Goal: Transaction & Acquisition: Purchase product/service

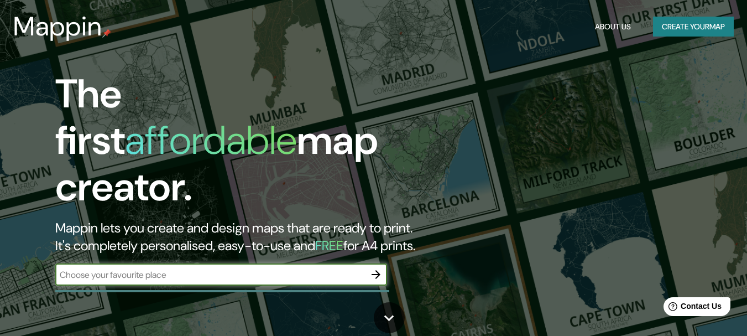
click at [133, 268] on input "text" at bounding box center [210, 274] width 310 height 13
type input "colombia"
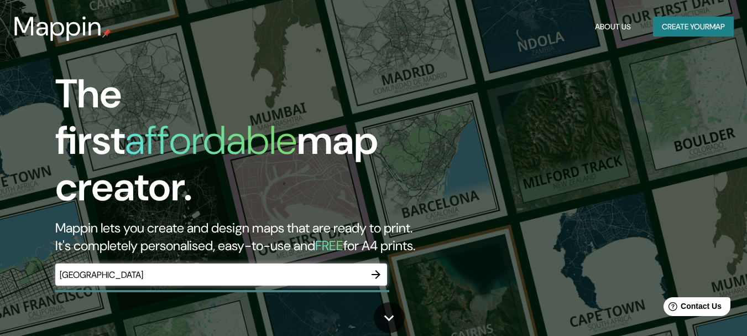
click at [220, 271] on div "colombia ​" at bounding box center [221, 274] width 332 height 22
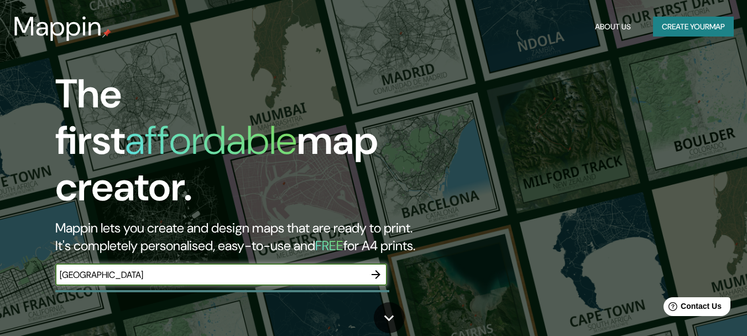
click at [233, 268] on input "colombia" at bounding box center [210, 274] width 310 height 13
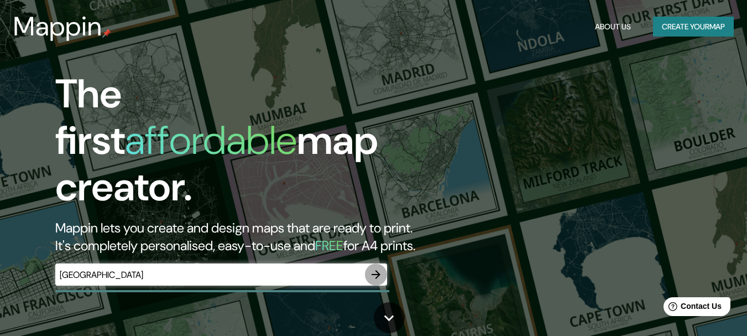
click at [381, 268] on icon "button" at bounding box center [375, 274] width 13 height 13
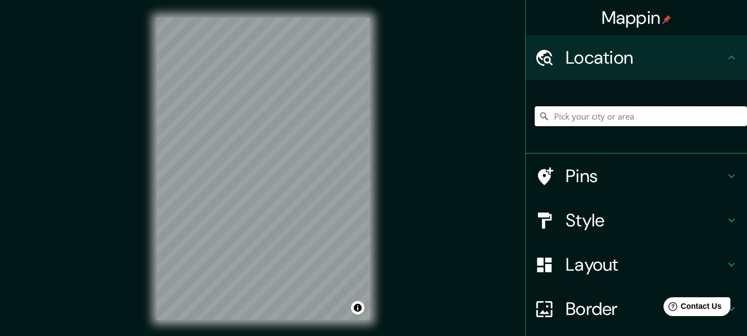
click at [653, 117] on input "Pick your city or area" at bounding box center [641, 116] width 212 height 20
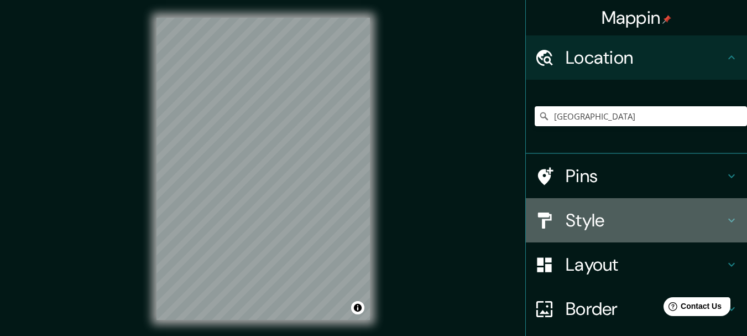
click at [661, 219] on h4 "Style" at bounding box center [645, 220] width 159 height 22
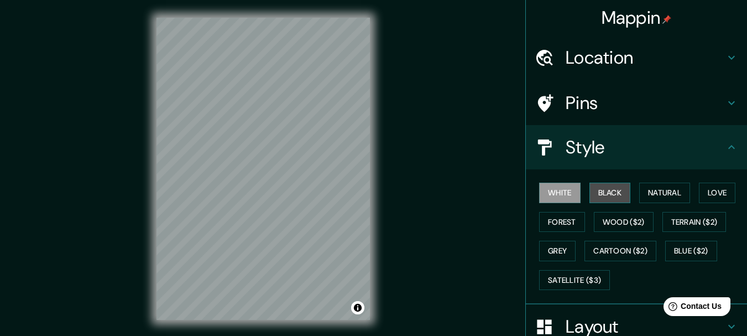
click at [620, 198] on button "Black" at bounding box center [609, 192] width 41 height 20
click at [560, 185] on button "White" at bounding box center [559, 192] width 41 height 20
click at [668, 191] on button "Natural" at bounding box center [664, 192] width 51 height 20
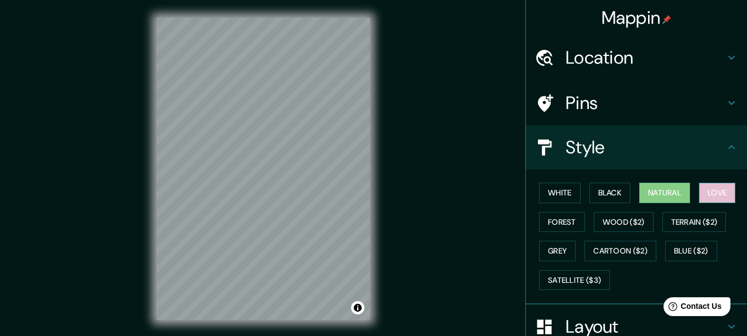
click at [723, 187] on button "Love" at bounding box center [717, 192] width 36 height 20
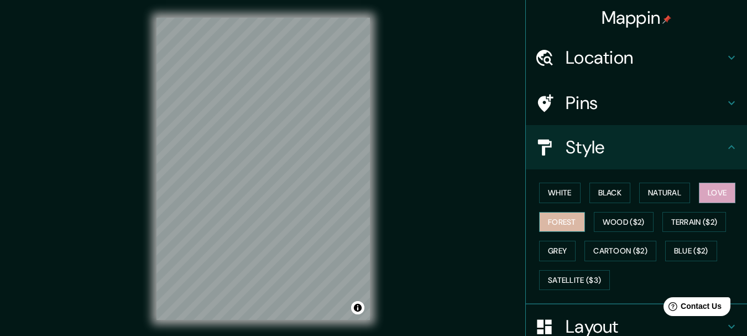
click at [551, 222] on button "Forest" at bounding box center [562, 222] width 46 height 20
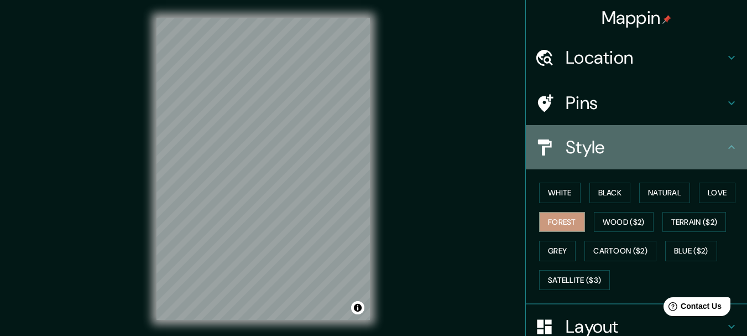
click at [729, 144] on icon at bounding box center [731, 146] width 13 height 13
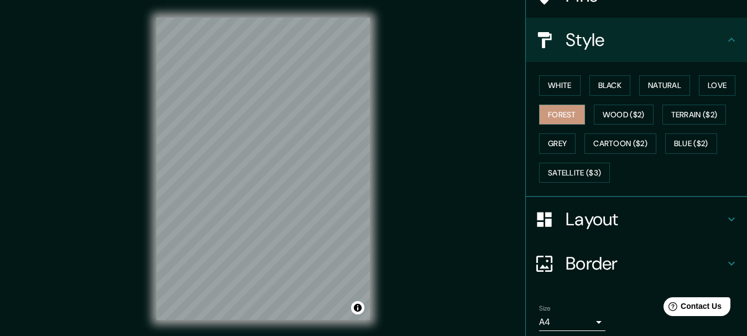
scroll to position [109, 0]
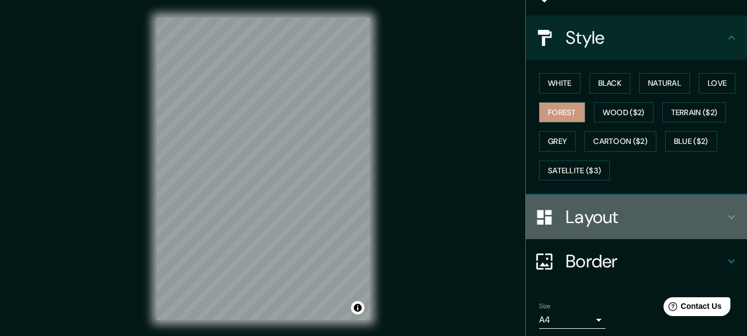
click at [704, 206] on h4 "Layout" at bounding box center [645, 217] width 159 height 22
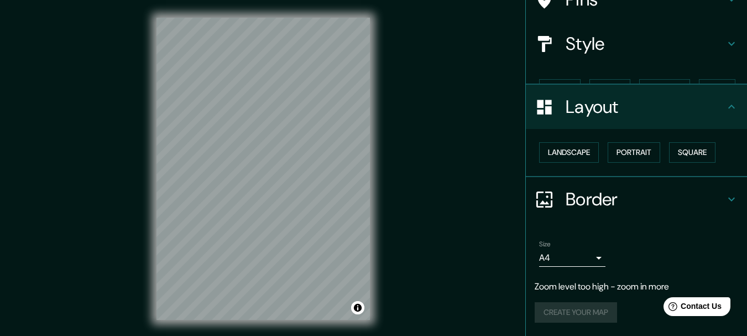
scroll to position [84, 0]
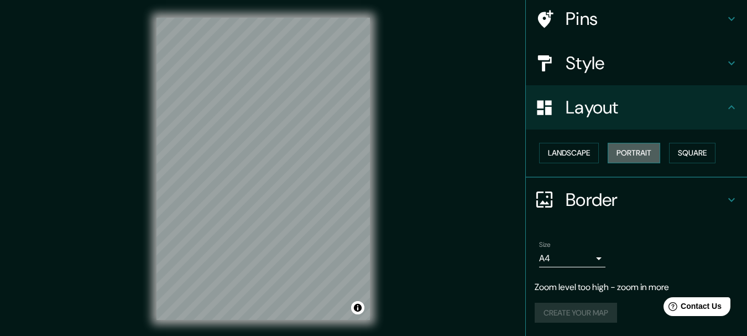
click at [635, 149] on button "Portrait" at bounding box center [634, 153] width 53 height 20
click at [584, 148] on button "Landscape" at bounding box center [569, 153] width 60 height 20
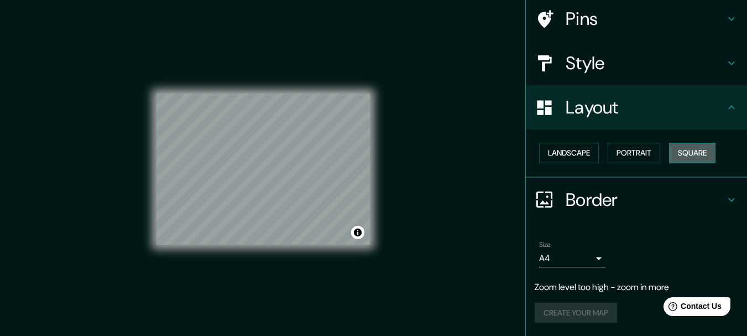
click at [675, 154] on button "Square" at bounding box center [692, 153] width 46 height 20
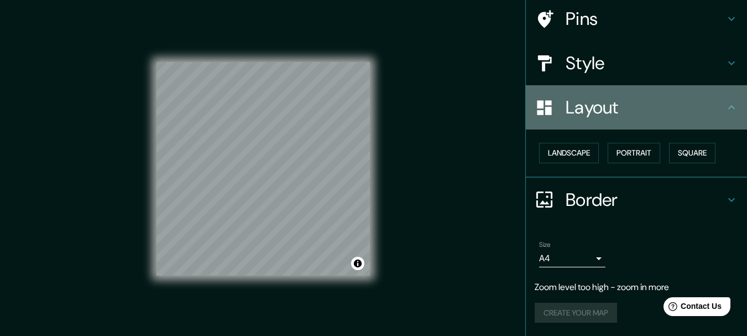
click at [718, 100] on div "Layout" at bounding box center [636, 107] width 221 height 44
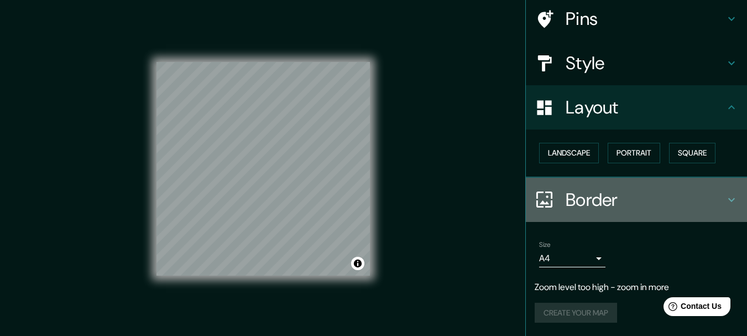
click at [647, 205] on h4 "Border" at bounding box center [645, 200] width 159 height 22
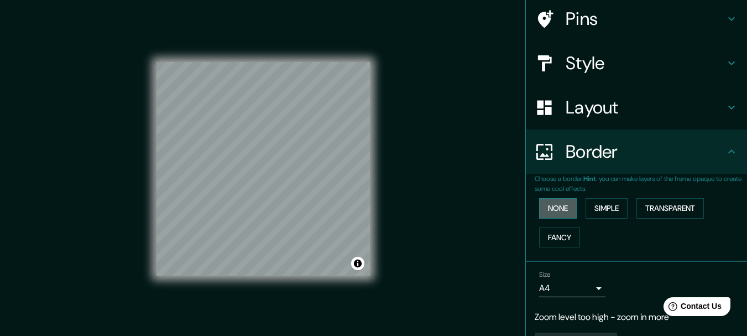
click at [559, 211] on button "None" at bounding box center [558, 208] width 38 height 20
click at [586, 206] on button "Simple" at bounding box center [606, 208] width 42 height 20
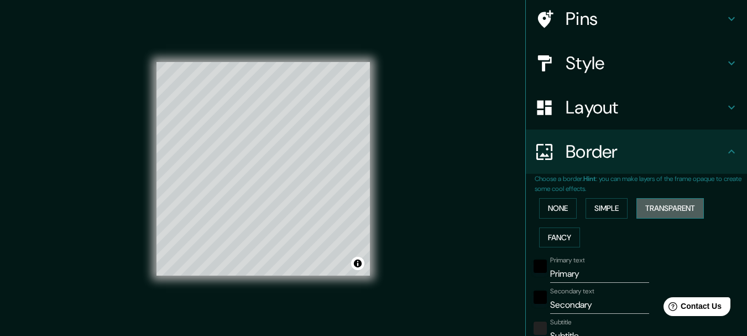
click at [658, 205] on button "Transparent" at bounding box center [669, 208] width 67 height 20
click at [552, 242] on button "Fancy" at bounding box center [559, 237] width 41 height 20
click at [550, 215] on button "None" at bounding box center [558, 208] width 38 height 20
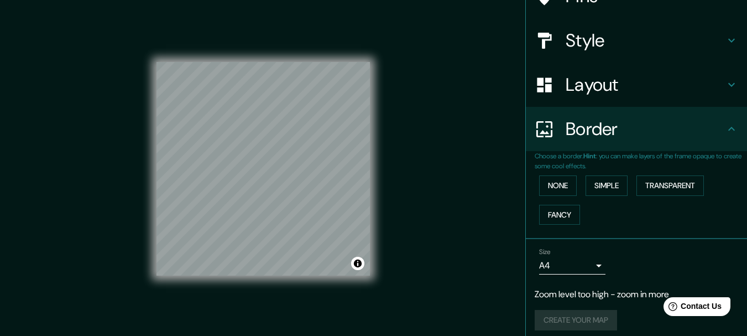
scroll to position [114, 0]
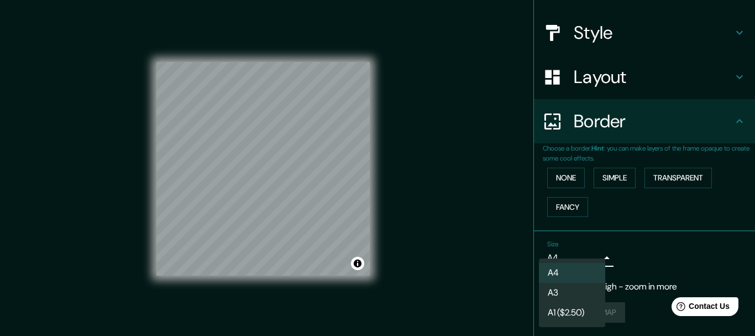
click at [587, 258] on body "Mappin Location Colombia Pins Style Layout Border Choose a border. Hint : you c…" at bounding box center [377, 168] width 755 height 336
click at [587, 258] on div at bounding box center [377, 168] width 755 height 336
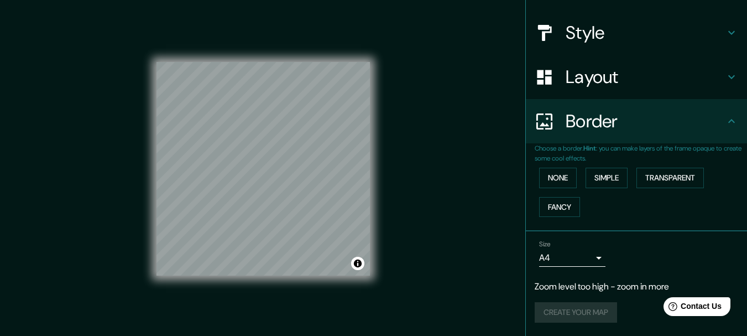
click at [736, 186] on div "None Simple Transparent Fancy" at bounding box center [641, 192] width 212 height 58
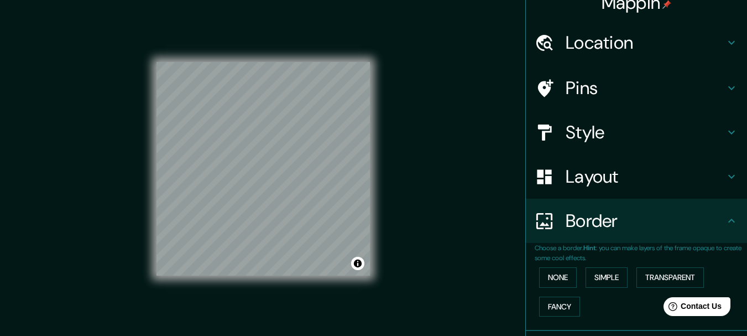
scroll to position [9, 0]
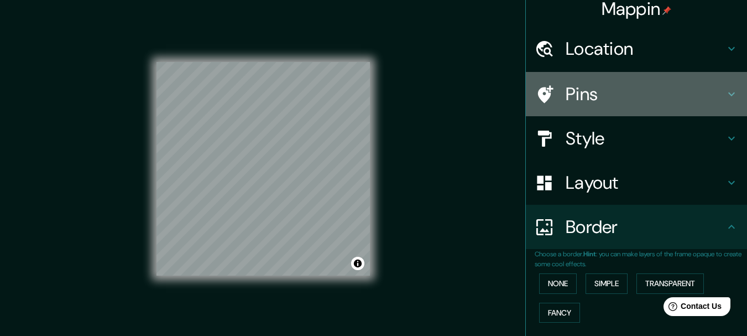
click at [687, 103] on h4 "Pins" at bounding box center [645, 94] width 159 height 22
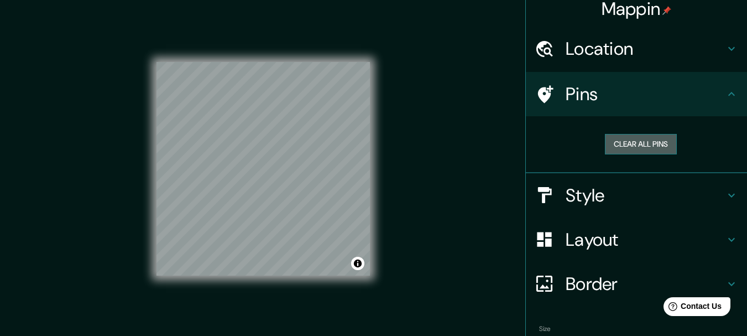
click at [626, 143] on button "Clear all pins" at bounding box center [641, 144] width 72 height 20
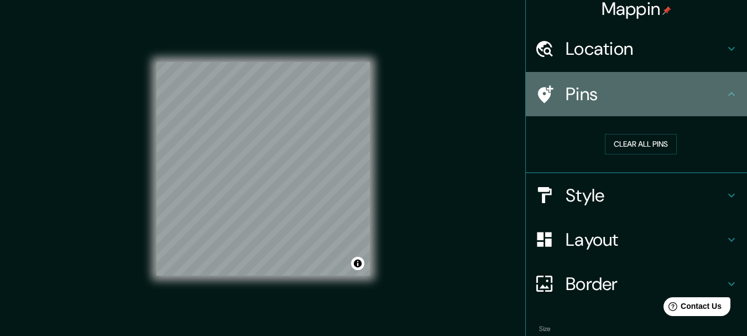
click at [634, 108] on div "Pins" at bounding box center [636, 94] width 221 height 44
click at [630, 114] on div "Pins" at bounding box center [636, 94] width 221 height 44
click at [726, 91] on icon at bounding box center [731, 93] width 13 height 13
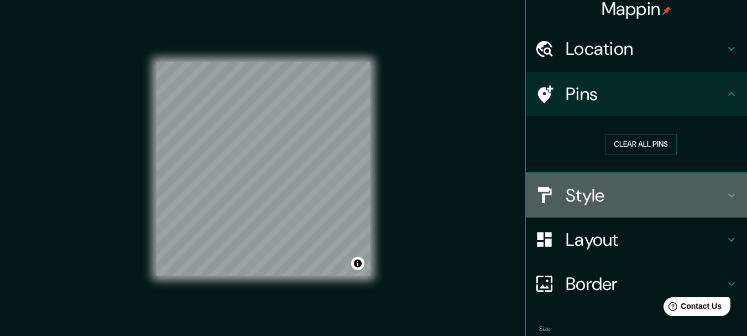
click at [623, 188] on h4 "Style" at bounding box center [645, 195] width 159 height 22
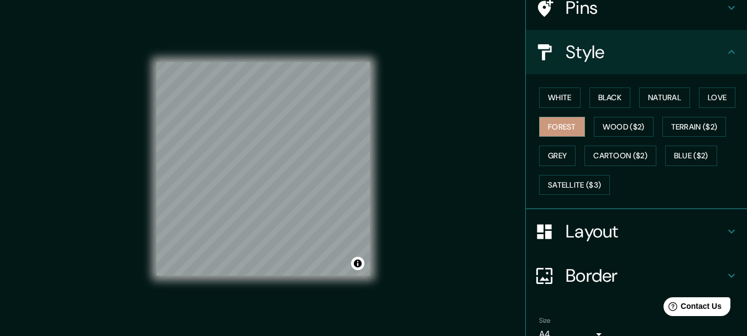
scroll to position [98, 0]
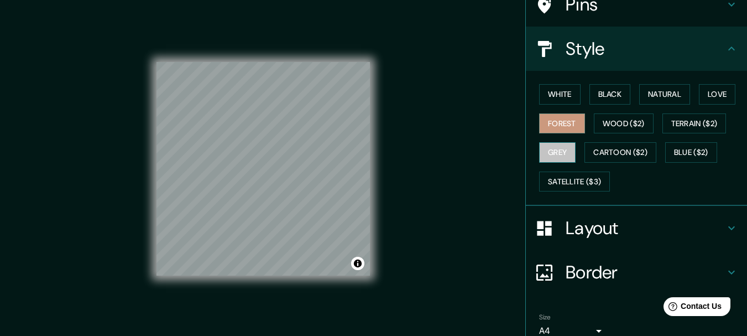
click at [560, 145] on button "Grey" at bounding box center [557, 152] width 36 height 20
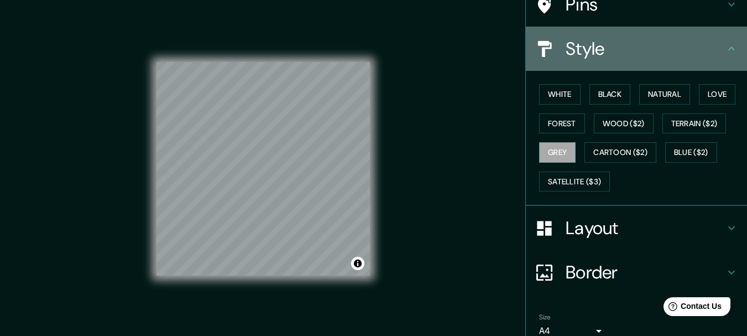
click at [702, 44] on h4 "Style" at bounding box center [645, 49] width 159 height 22
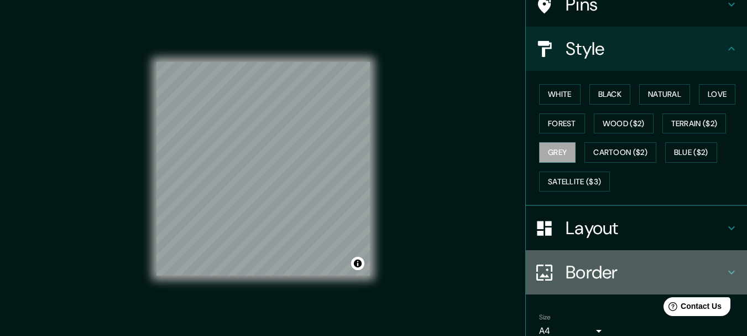
click at [647, 268] on h4 "Border" at bounding box center [645, 272] width 159 height 22
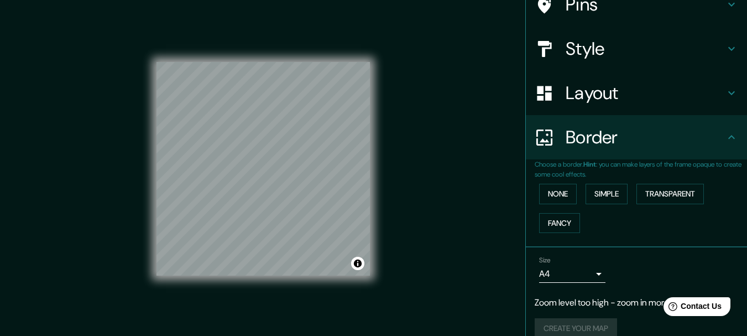
scroll to position [0, 0]
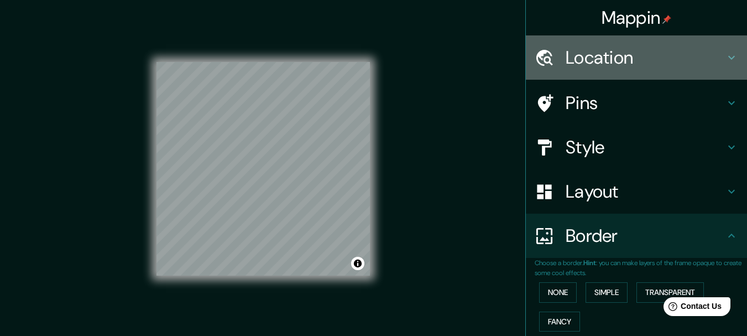
click at [658, 53] on h4 "Location" at bounding box center [645, 57] width 159 height 22
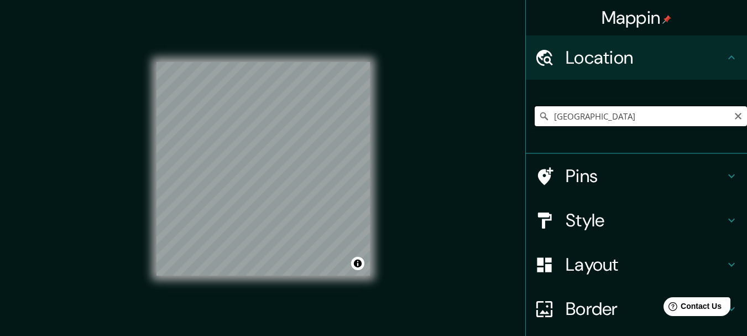
click at [588, 118] on input "Colombia" at bounding box center [641, 116] width 212 height 20
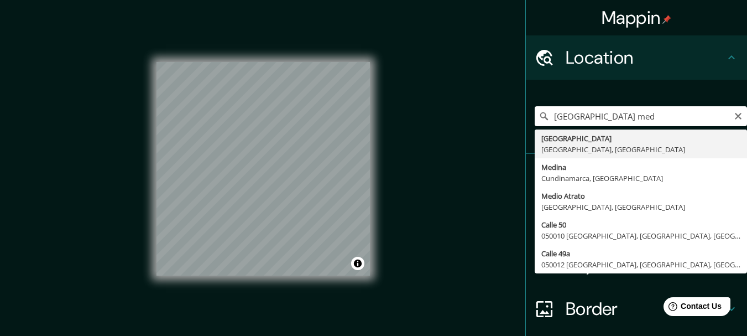
type input "[GEOGRAPHIC_DATA], [GEOGRAPHIC_DATA], [GEOGRAPHIC_DATA]"
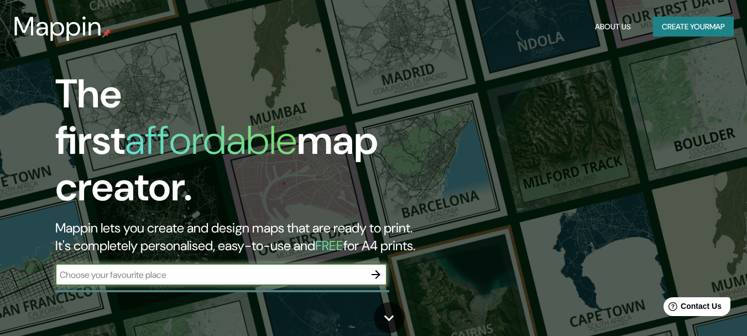
click at [168, 268] on input "text" at bounding box center [210, 274] width 310 height 13
type input "medellin"
click at [381, 268] on icon "button" at bounding box center [375, 274] width 13 height 13
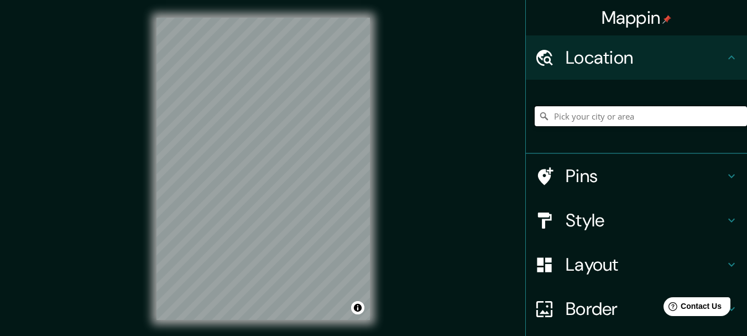
click at [631, 123] on input "Pick your city or area" at bounding box center [641, 116] width 212 height 20
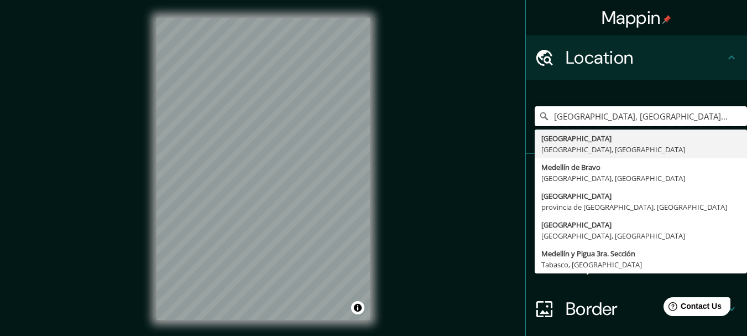
type input "[GEOGRAPHIC_DATA], [GEOGRAPHIC_DATA], [GEOGRAPHIC_DATA]"
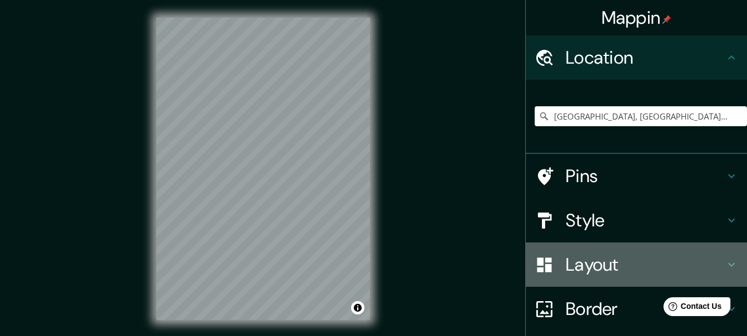
click at [630, 275] on div "Layout" at bounding box center [636, 264] width 221 height 44
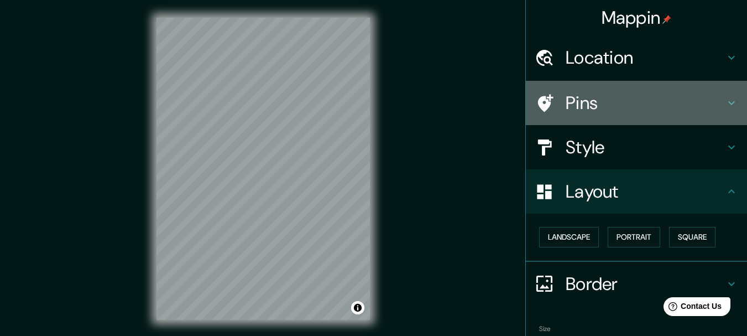
click at [663, 97] on h4 "Pins" at bounding box center [645, 103] width 159 height 22
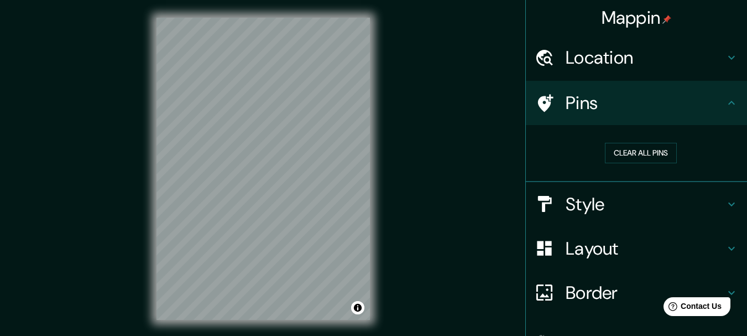
click at [705, 116] on div "Pins" at bounding box center [636, 103] width 221 height 44
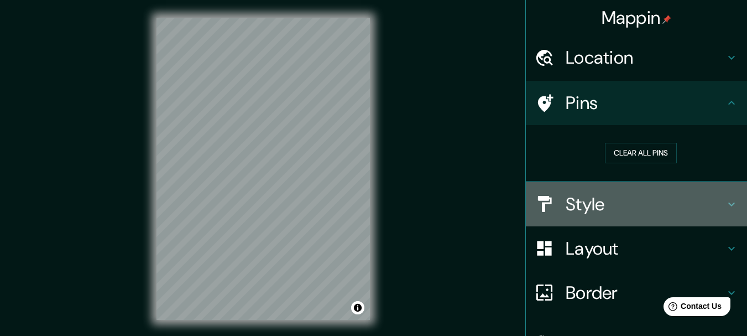
click at [725, 201] on icon at bounding box center [731, 203] width 13 height 13
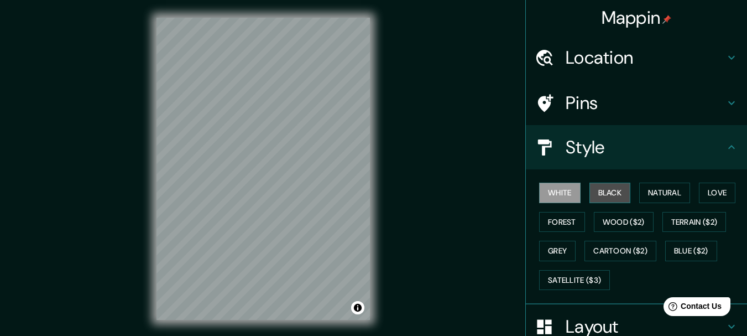
click at [601, 198] on button "Black" at bounding box center [609, 192] width 41 height 20
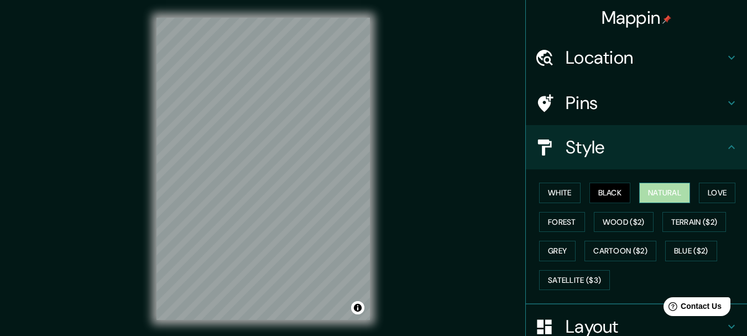
click at [643, 197] on button "Natural" at bounding box center [664, 192] width 51 height 20
click at [710, 198] on button "Love" at bounding box center [717, 192] width 36 height 20
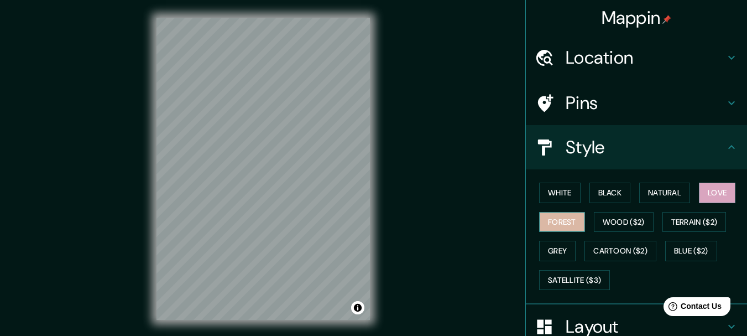
click at [545, 224] on button "Forest" at bounding box center [562, 222] width 46 height 20
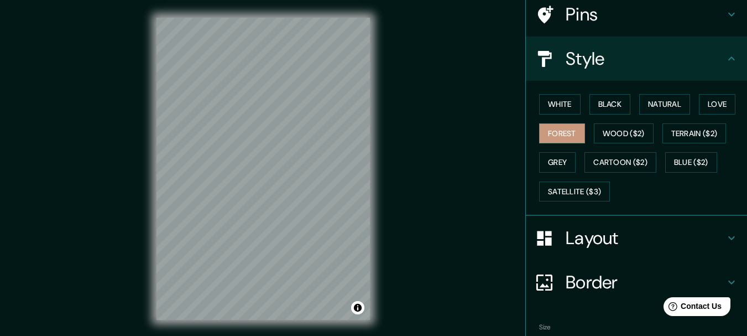
scroll to position [96, 0]
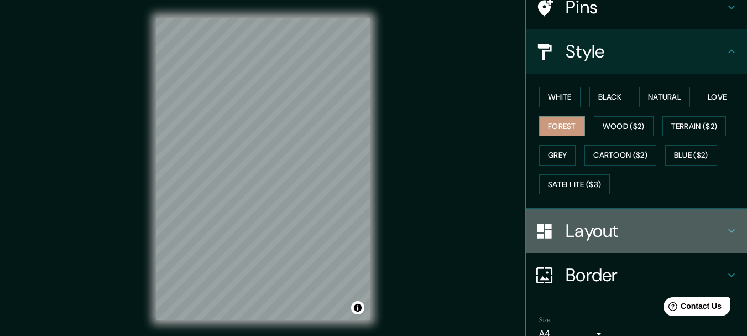
click at [595, 236] on h4 "Layout" at bounding box center [645, 230] width 159 height 22
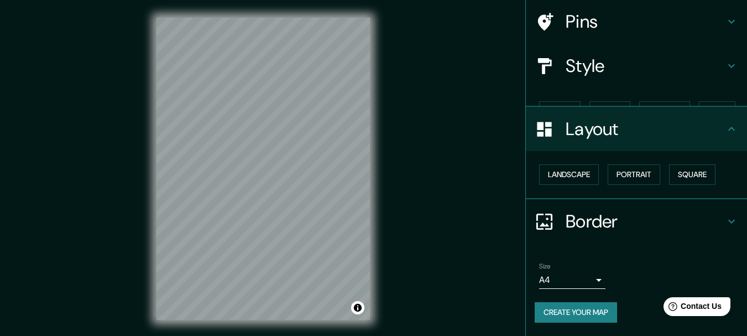
scroll to position [62, 0]
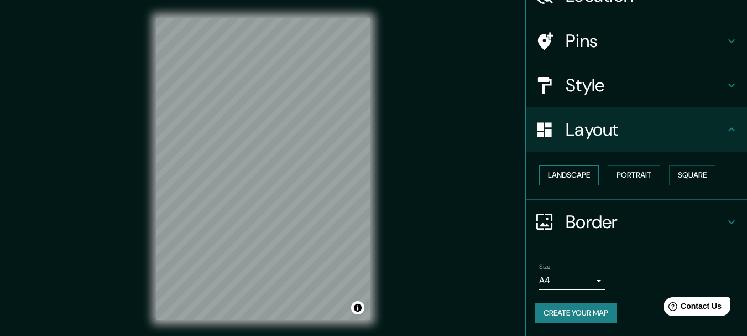
drag, startPoint x: 598, startPoint y: 181, endPoint x: 580, endPoint y: 174, distance: 19.3
click at [580, 174] on div "Landscape [GEOGRAPHIC_DATA]" at bounding box center [641, 174] width 212 height 29
click at [580, 174] on button "Landscape" at bounding box center [569, 175] width 60 height 20
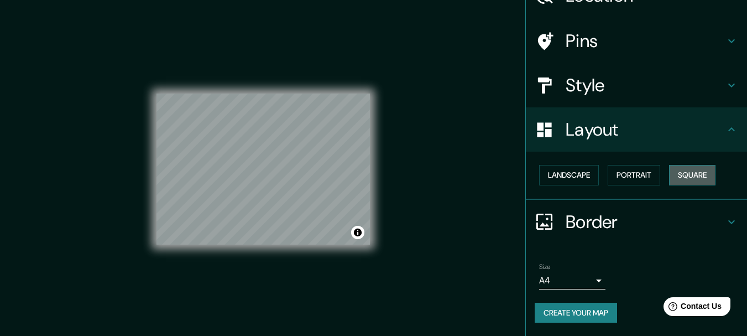
click at [679, 171] on button "Square" at bounding box center [692, 175] width 46 height 20
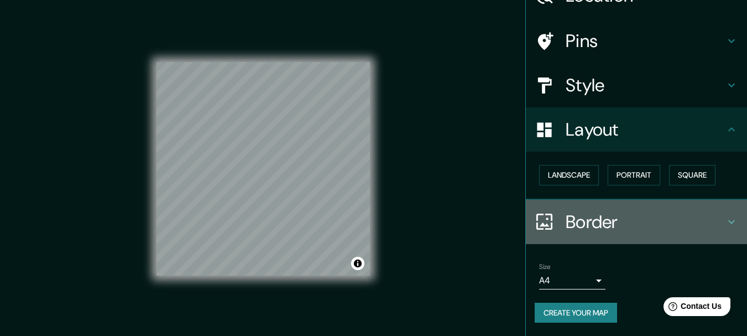
click at [684, 211] on h4 "Border" at bounding box center [645, 222] width 159 height 22
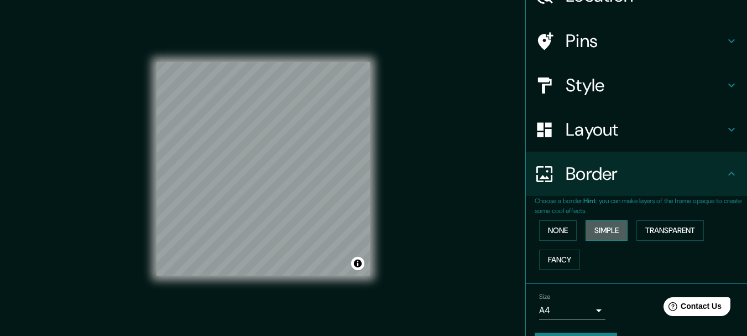
click at [615, 232] on button "Simple" at bounding box center [606, 230] width 42 height 20
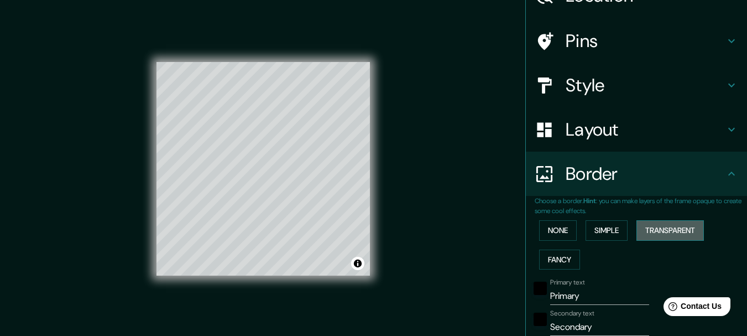
click at [684, 228] on button "Transparent" at bounding box center [669, 230] width 67 height 20
click at [567, 252] on button "Fancy" at bounding box center [559, 259] width 41 height 20
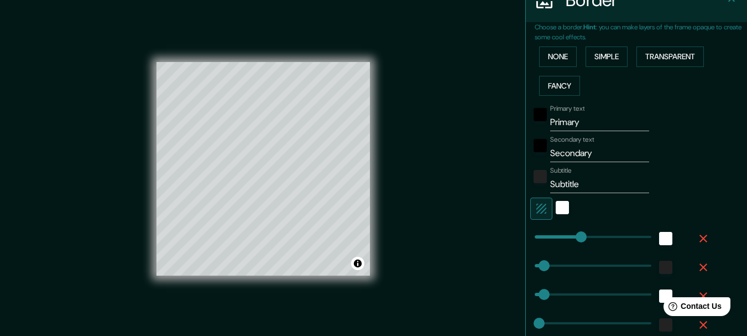
scroll to position [240, 0]
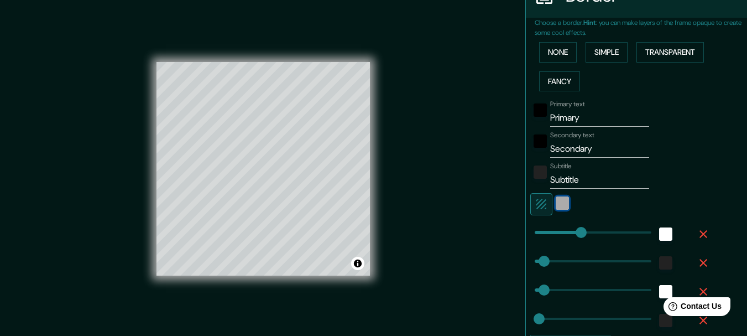
click at [556, 206] on div "white" at bounding box center [562, 202] width 13 height 13
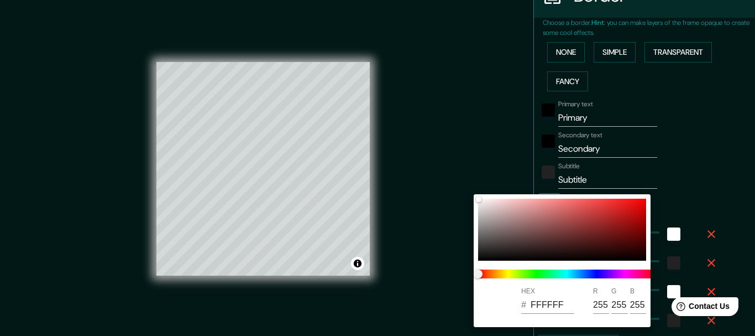
click at [632, 116] on div at bounding box center [377, 168] width 755 height 336
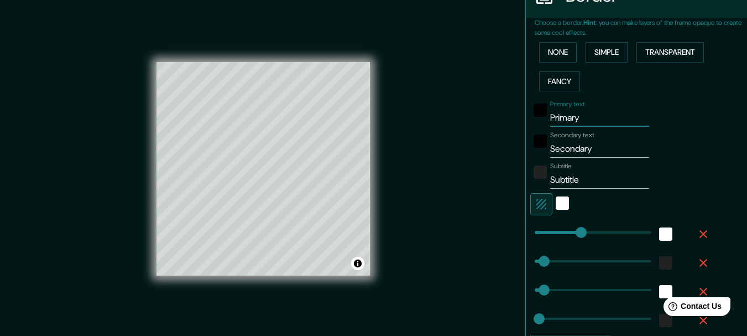
click at [559, 126] on input "Primary" at bounding box center [599, 118] width 99 height 18
drag, startPoint x: 577, startPoint y: 118, endPoint x: 533, endPoint y: 117, distance: 43.7
click at [533, 117] on div "Primary text Primary" at bounding box center [620, 113] width 181 height 27
type input "154"
type input "31"
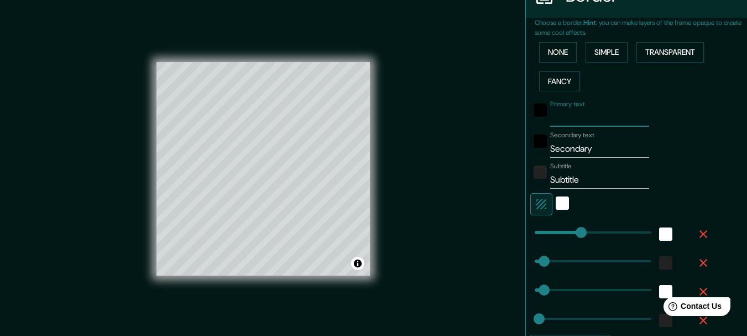
type input "31"
type input "15"
click at [564, 147] on input "Secondary" at bounding box center [599, 149] width 99 height 18
type input "154"
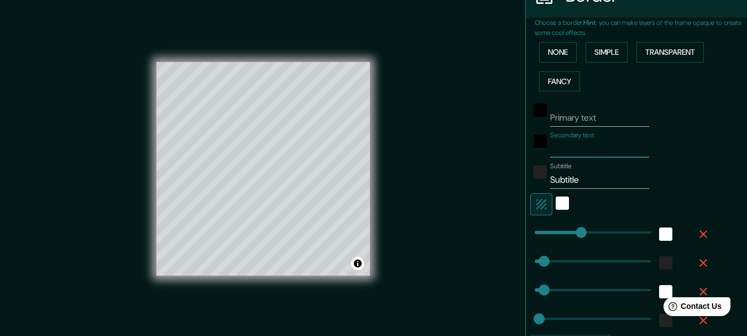
type input "31"
type input "15"
click at [568, 177] on input "Subtitle" at bounding box center [599, 180] width 99 height 18
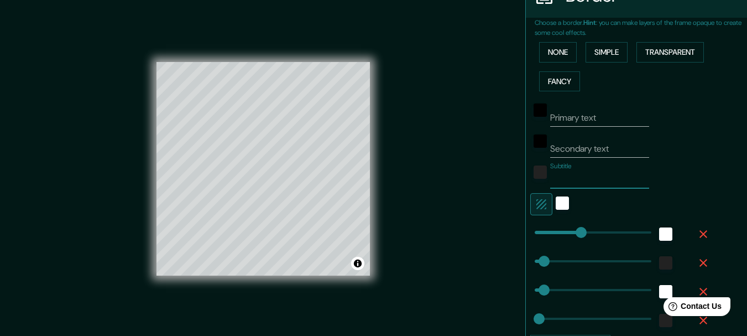
type input "154"
type input "31"
type input "15"
click at [601, 56] on button "Simple" at bounding box center [606, 52] width 42 height 20
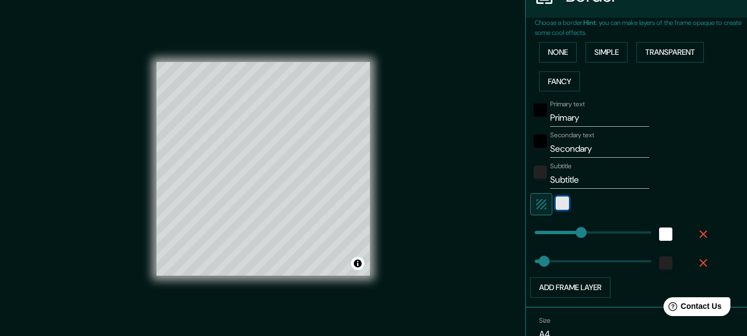
click at [556, 196] on div "white" at bounding box center [562, 202] width 13 height 13
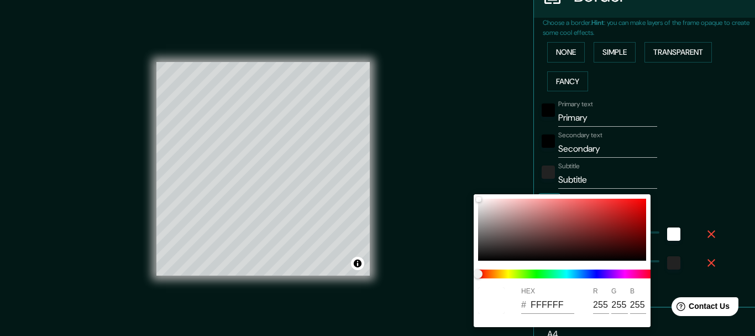
click at [662, 125] on div at bounding box center [377, 168] width 755 height 336
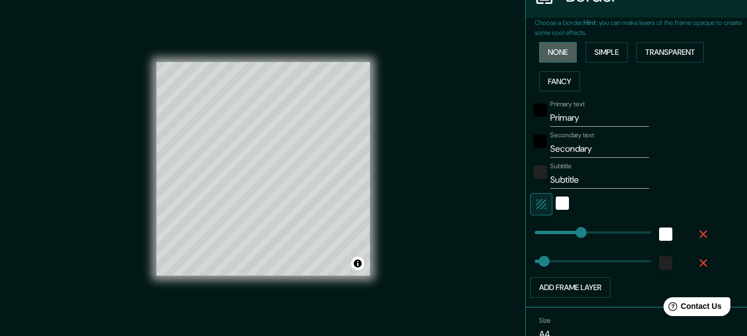
click at [559, 44] on button "None" at bounding box center [558, 52] width 38 height 20
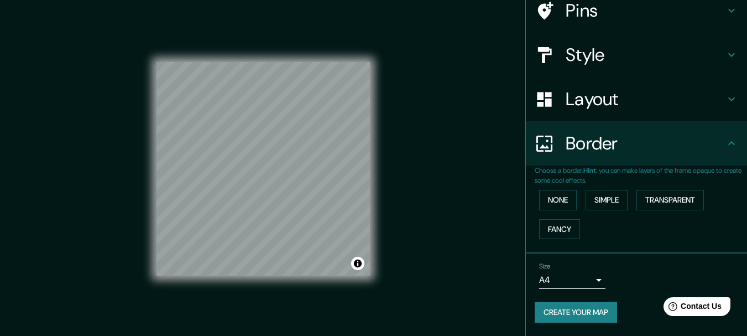
scroll to position [19, 0]
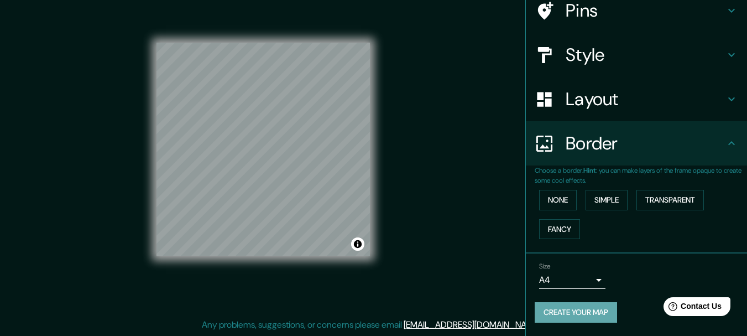
click at [579, 310] on button "Create your map" at bounding box center [576, 312] width 82 height 20
